Goal: Information Seeking & Learning: Learn about a topic

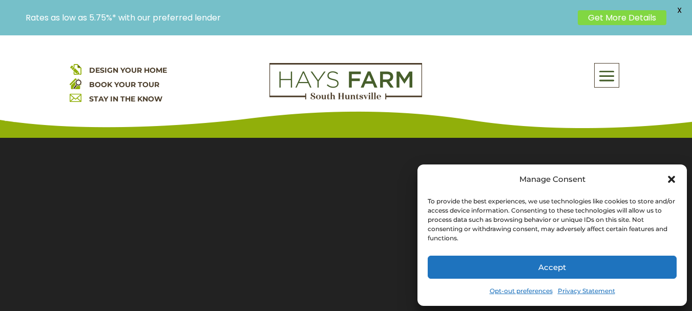
click at [672, 178] on icon "Close dialog" at bounding box center [671, 179] width 10 height 10
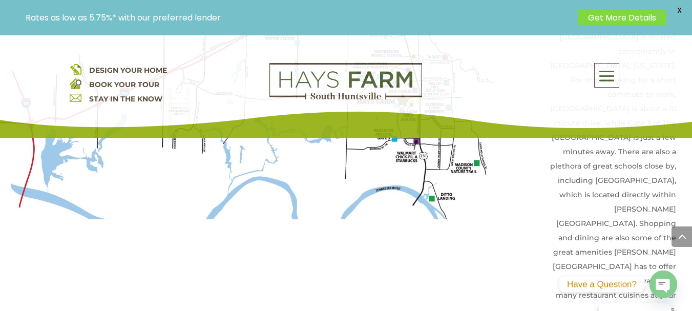
scroll to position [2289, 0]
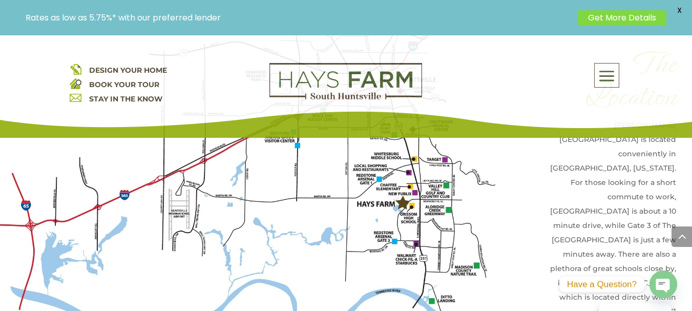
click at [330, 98] on img at bounding box center [345, 81] width 153 height 37
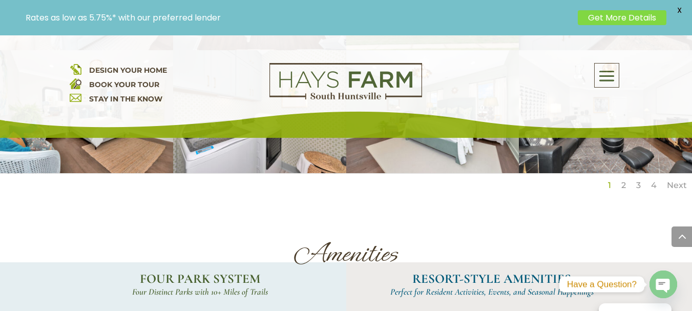
scroll to position [1674, 0]
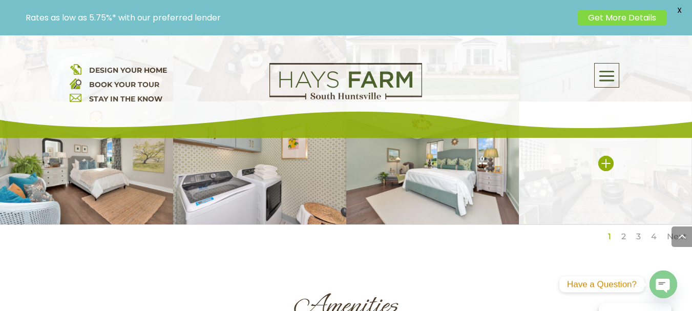
click at [620, 178] on img at bounding box center [605, 162] width 173 height 123
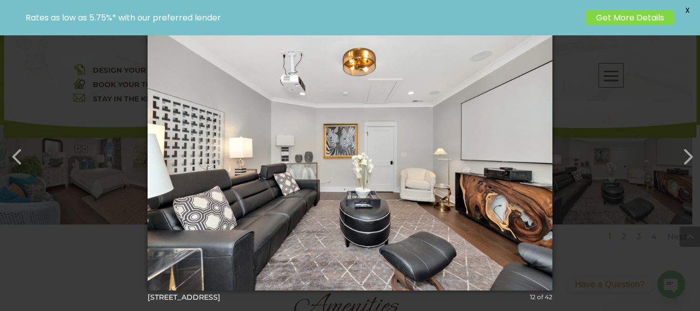
click at [623, 177] on div "× 2106 Forest Gate-69 12 of 42 Loading..." at bounding box center [350, 155] width 700 height 311
click at [130, 98] on div "× 2106 Forest Gate-69 12 of 42 Loading..." at bounding box center [350, 155] width 700 height 311
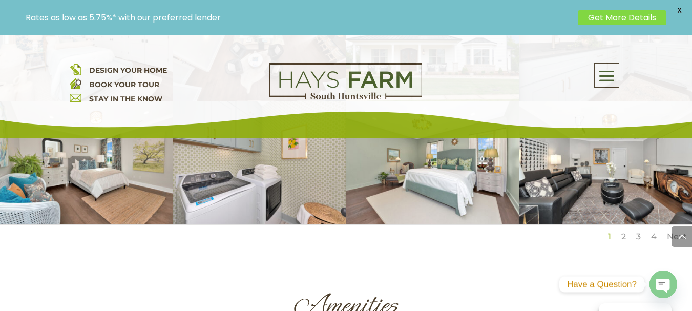
click at [141, 99] on link "STAY IN THE KNOW" at bounding box center [125, 98] width 73 height 9
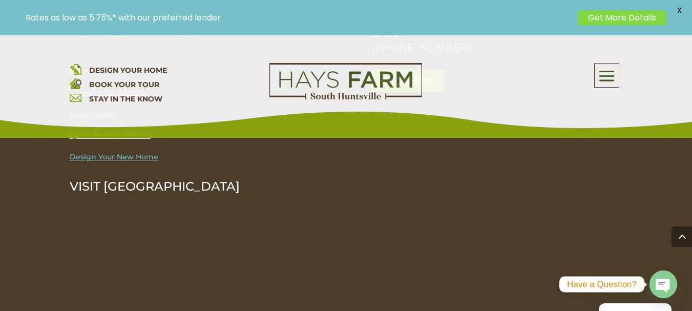
scroll to position [832, 0]
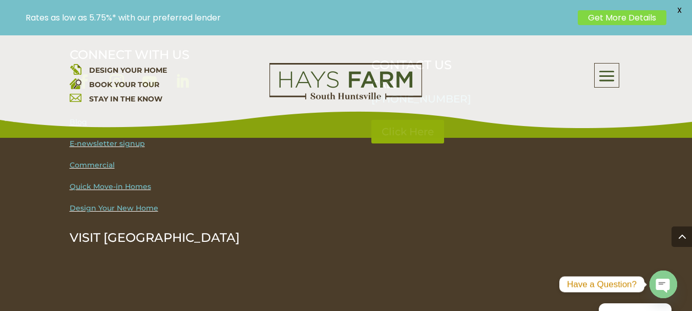
click at [78, 124] on div "DESIGN YOUR HOME BOOK YOUR TOUR STAY IN THE KNOW About Us Quick Move-in Homes A…" at bounding box center [346, 86] width 692 height 102
click at [78, 126] on div "DESIGN YOUR HOME BOOK YOUR TOUR STAY IN THE KNOW About Us Quick Move-in Homes A…" at bounding box center [346, 86] width 692 height 102
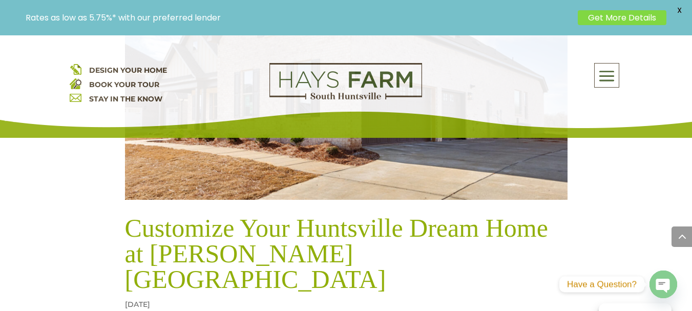
scroll to position [4479, 0]
